Goal: Transaction & Acquisition: Purchase product/service

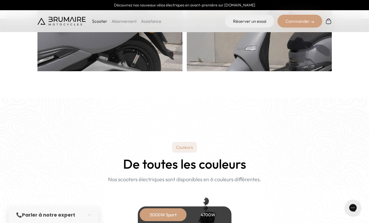
scroll to position [577, 0]
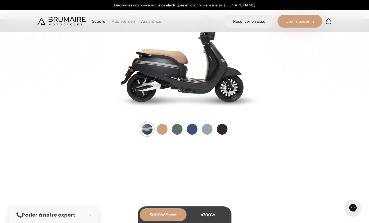
click at [126, 22] on link "Abonnement" at bounding box center [124, 20] width 25 height 5
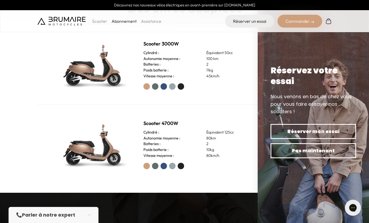
scroll to position [254, 0]
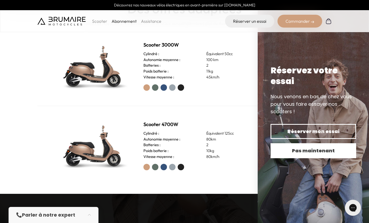
click at [296, 151] on span "Pas maintenant" at bounding box center [313, 150] width 67 height 7
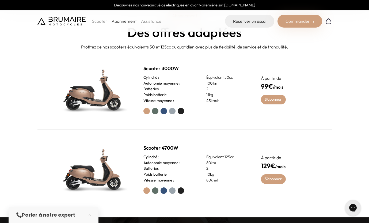
scroll to position [225, 0]
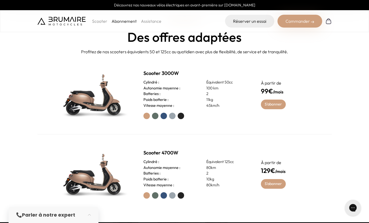
click at [180, 116] on label at bounding box center [181, 116] width 6 height 6
click at [278, 103] on link "S'abonner" at bounding box center [273, 105] width 25 height 10
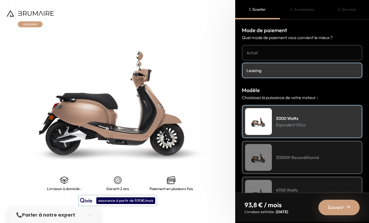
click at [265, 54] on h4 "Achat" at bounding box center [302, 53] width 111 height 6
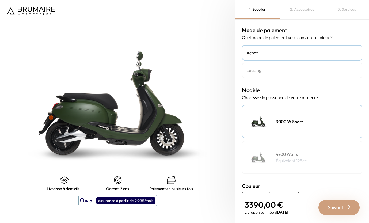
scroll to position [136, 0]
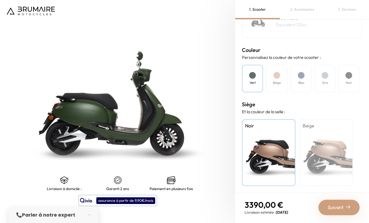
click at [342, 77] on div "Noir" at bounding box center [348, 79] width 21 height 28
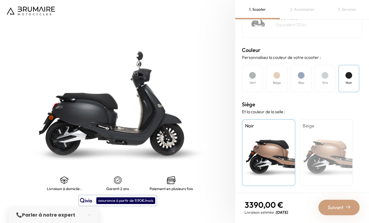
click at [264, 81] on div "Vert Beige Bleu Gris Noir" at bounding box center [302, 79] width 120 height 28
click at [261, 80] on div "Vert" at bounding box center [252, 79] width 21 height 28
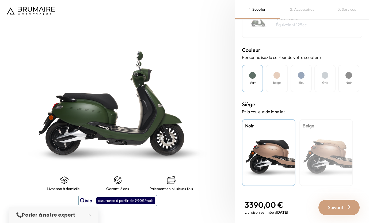
click at [353, 74] on div "Noir" at bounding box center [348, 79] width 21 height 28
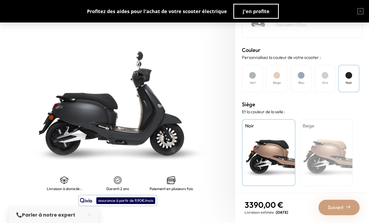
scroll to position [0, 0]
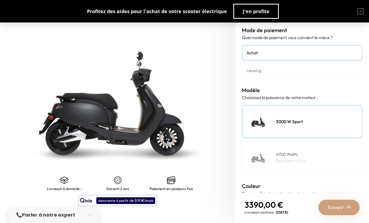
click at [304, 74] on link "Leasing" at bounding box center [302, 71] width 120 height 16
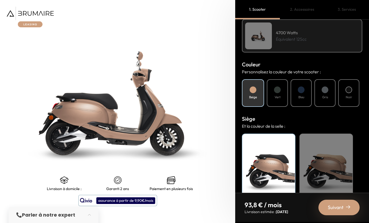
scroll to position [172, 0]
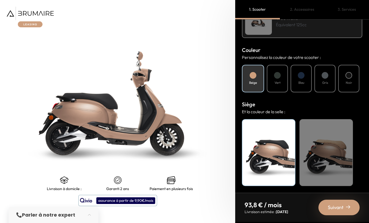
click at [350, 88] on div "Noir" at bounding box center [348, 79] width 21 height 28
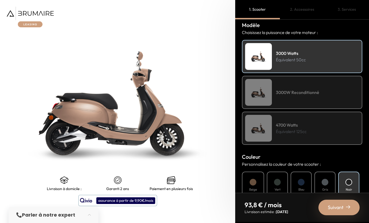
scroll to position [65, 0]
click at [323, 93] on div "3000W Reconditionné" at bounding box center [302, 92] width 120 height 33
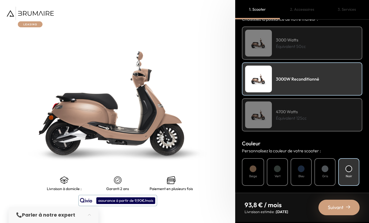
scroll to position [80, 0]
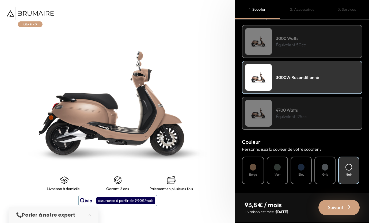
click at [318, 55] on div "3000 Watts Équivalent 50cc" at bounding box center [302, 41] width 120 height 33
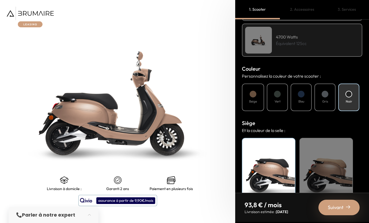
scroll to position [172, 0]
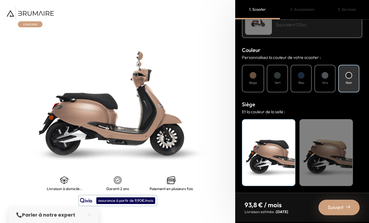
click at [356, 77] on div "Noir" at bounding box center [348, 79] width 21 height 28
click at [338, 206] on span "Suivant" at bounding box center [336, 207] width 16 height 7
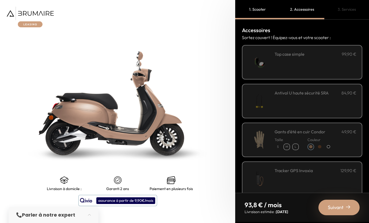
click at [333, 97] on div "Antivol U haute sécurité SRA 84,90 €" at bounding box center [316, 101] width 82 height 23
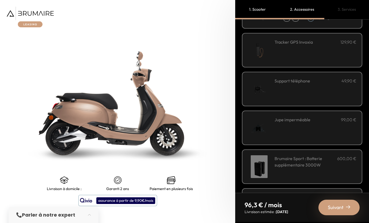
scroll to position [130, 0]
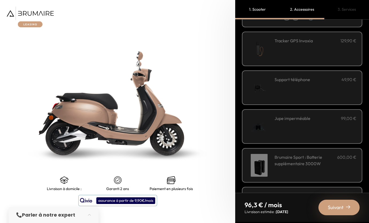
click at [332, 123] on div "Jupe imperméable 99,00 €" at bounding box center [316, 126] width 82 height 23
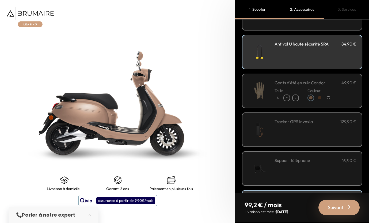
scroll to position [49, 0]
click at [347, 135] on div "Tracker GPS Invoxia 129,90 €" at bounding box center [316, 130] width 82 height 23
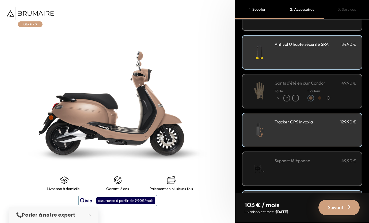
click at [347, 135] on div "Tracker GPS Invoxia 129,90 €" at bounding box center [316, 130] width 82 height 23
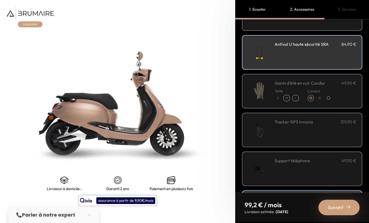
click at [347, 135] on div "Tracker GPS Invoxia 129,90 €" at bounding box center [316, 130] width 82 height 23
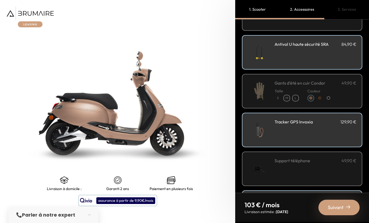
click at [347, 135] on div "Tracker GPS Invoxia 129,90 €" at bounding box center [316, 130] width 82 height 23
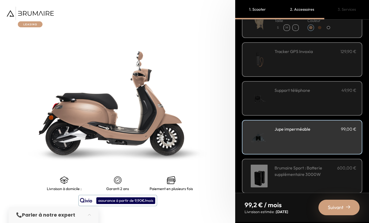
scroll to position [118, 0]
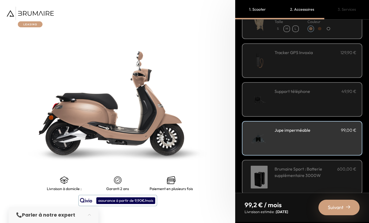
click at [331, 69] on div "Tracker GPS Invoxia 129,90 €" at bounding box center [316, 60] width 82 height 23
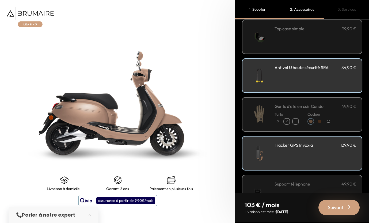
scroll to position [28, 0]
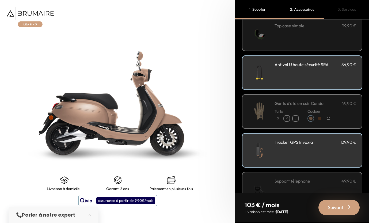
click at [320, 142] on div "Tracker GPS Invoxia 129,90 €" at bounding box center [316, 142] width 82 height 6
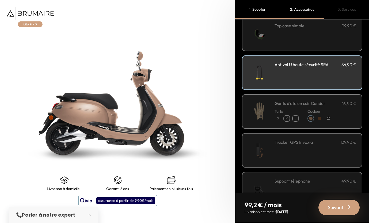
click at [334, 204] on span "Suivant" at bounding box center [336, 207] width 16 height 7
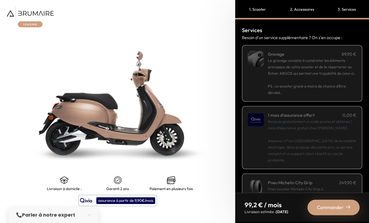
click at [322, 95] on p "PS : un scooter gravé a moins de chance d’être dérobé." at bounding box center [312, 86] width 89 height 19
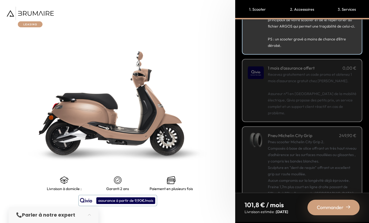
scroll to position [48, 0]
click at [322, 96] on p "Recevez gratuitement un code promo et obtenez 1 mois d'assurance gratuit chez […" at bounding box center [312, 93] width 89 height 45
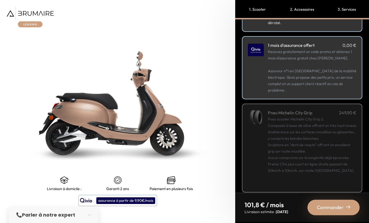
scroll to position [69, 0]
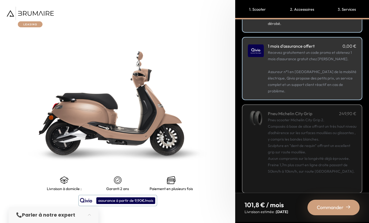
click at [346, 207] on div "Commander" at bounding box center [334, 208] width 52 height 16
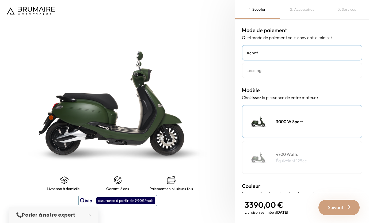
click at [281, 55] on h4 "Achat" at bounding box center [302, 53] width 111 height 6
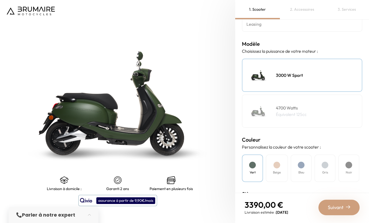
scroll to position [40, 0]
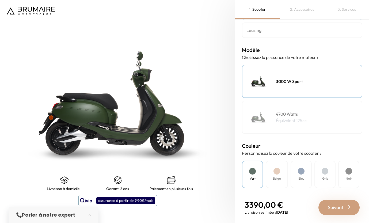
click at [352, 172] on div "Noir" at bounding box center [348, 175] width 21 height 28
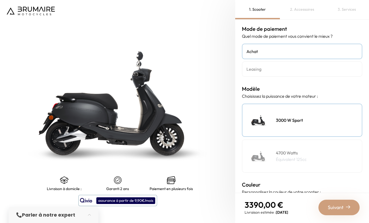
scroll to position [136, 0]
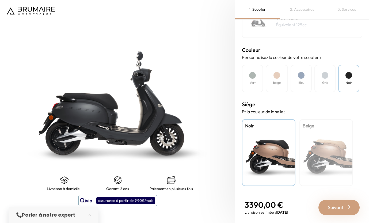
click at [258, 141] on div "Noir" at bounding box center [269, 152] width 54 height 67
click at [247, 81] on div "Vert" at bounding box center [252, 79] width 21 height 28
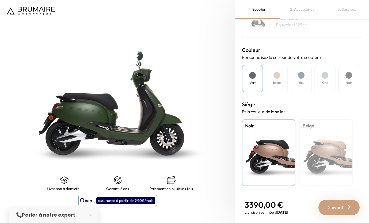
click at [314, 135] on div "Beige" at bounding box center [327, 152] width 54 height 67
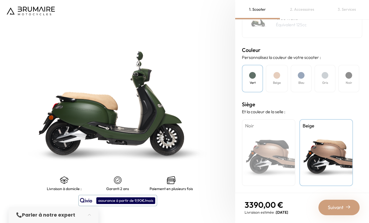
click at [353, 74] on div "Noir" at bounding box center [348, 79] width 21 height 28
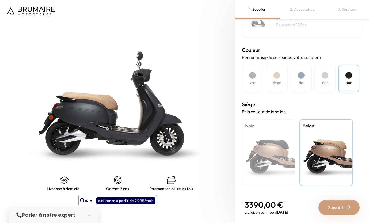
click at [278, 134] on div "Noir" at bounding box center [269, 152] width 54 height 67
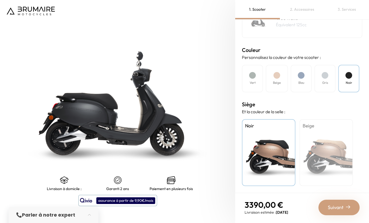
click at [326, 74] on div at bounding box center [325, 75] width 7 height 7
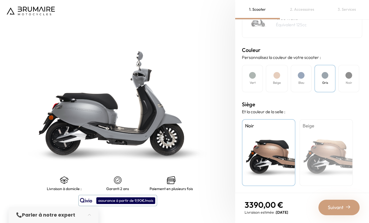
click at [343, 74] on div "Noir" at bounding box center [348, 79] width 21 height 28
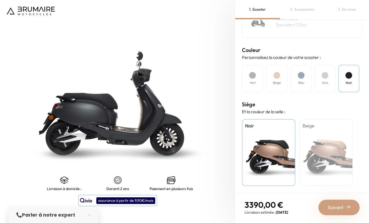
click at [334, 206] on span "Suivant" at bounding box center [336, 207] width 16 height 7
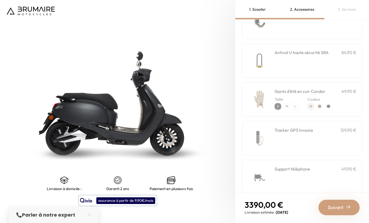
scroll to position [40, 0]
click at [304, 55] on h3 "Antivol U haute sécurité SRA" at bounding box center [302, 53] width 54 height 6
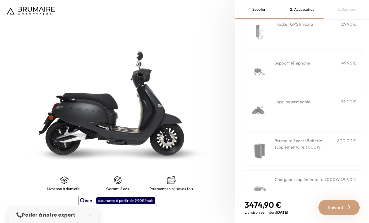
scroll to position [165, 0]
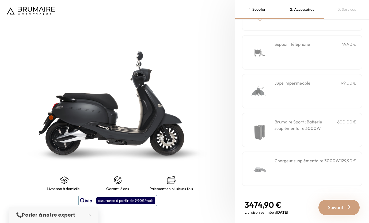
click at [308, 98] on div "Jupe imperméable 99,00 €" at bounding box center [316, 91] width 82 height 23
click at [337, 205] on span "Suivant" at bounding box center [336, 207] width 16 height 7
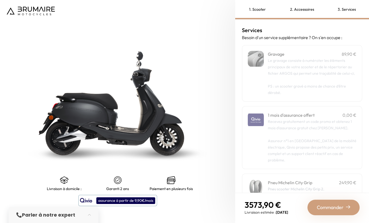
click at [323, 141] on p "Recevez gratuitement un code promo et obtenez 1 mois d'assurance gratuit chez […" at bounding box center [312, 140] width 89 height 45
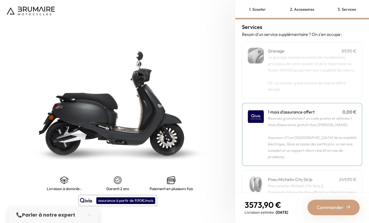
click at [318, 80] on p "PS : un scooter gravé a moins de chance d’être dérobé." at bounding box center [312, 82] width 89 height 19
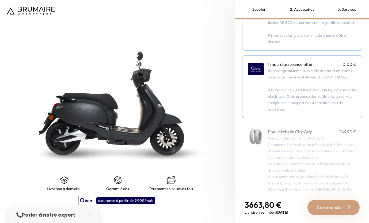
scroll to position [70, 0]
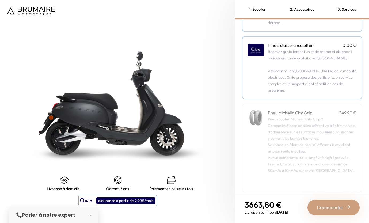
click at [333, 205] on span "Commander" at bounding box center [330, 207] width 27 height 7
